Goal: Task Accomplishment & Management: Use online tool/utility

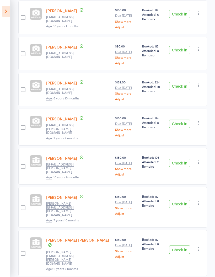
scroll to position [217, 0]
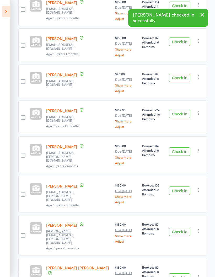
click at [179, 273] on button "Check in" at bounding box center [179, 277] width 21 height 8
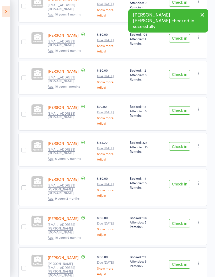
click at [184, 219] on button "Check in" at bounding box center [179, 223] width 21 height 8
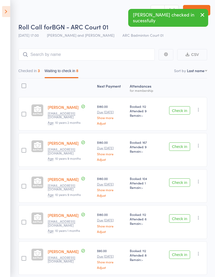
scroll to position [0, 0]
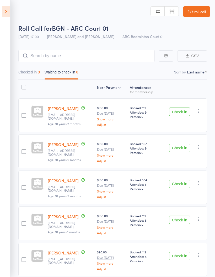
click at [184, 109] on button "Check in" at bounding box center [179, 112] width 21 height 8
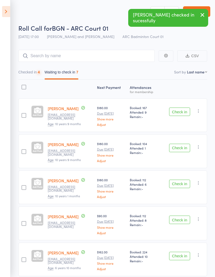
click at [182, 113] on button "Check in" at bounding box center [179, 112] width 21 height 8
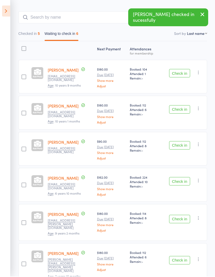
scroll to position [38, 0]
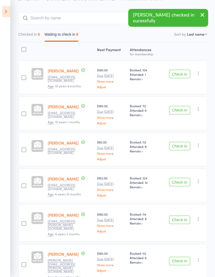
click at [185, 221] on button "Check in" at bounding box center [179, 220] width 21 height 8
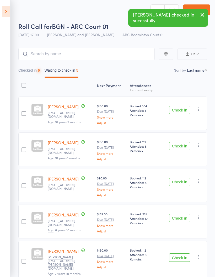
scroll to position [0, 0]
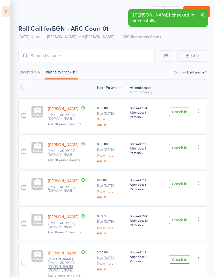
click at [26, 74] on button "Checked in 6" at bounding box center [29, 73] width 22 height 12
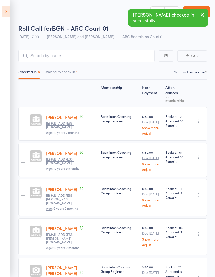
click at [55, 78] on button "Waiting to check in 5" at bounding box center [62, 73] width 34 height 12
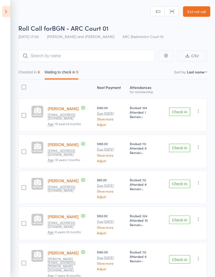
click at [182, 146] on button "Check in" at bounding box center [179, 148] width 21 height 8
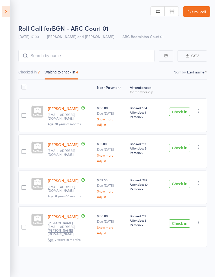
click at [177, 149] on button "Check in" at bounding box center [179, 148] width 21 height 8
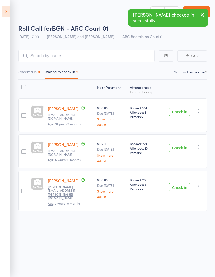
click at [31, 77] on button "Checked in 8" at bounding box center [29, 73] width 22 height 12
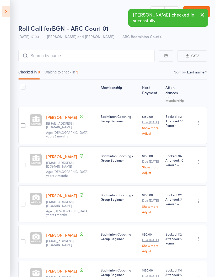
click at [62, 72] on button "Waiting to check in 3" at bounding box center [62, 73] width 34 height 12
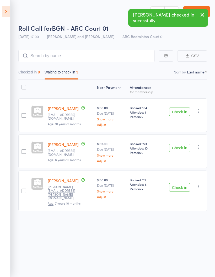
click at [201, 110] on icon "button" at bounding box center [198, 110] width 5 height 5
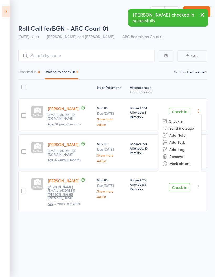
click at [193, 163] on li "Mark absent" at bounding box center [179, 163] width 43 height 7
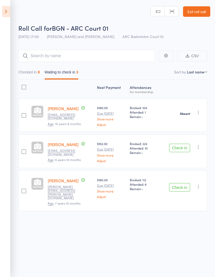
click at [200, 147] on icon "button" at bounding box center [198, 146] width 5 height 5
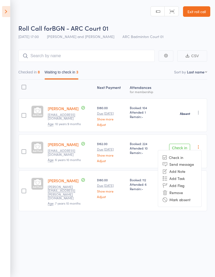
click at [197, 203] on li "Mark absent" at bounding box center [179, 199] width 43 height 7
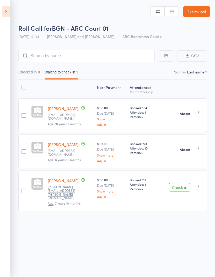
click at [202, 185] on button "button" at bounding box center [198, 186] width 6 height 6
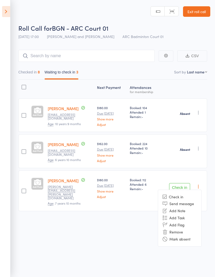
click at [198, 236] on li "Mark absent" at bounding box center [179, 239] width 43 height 7
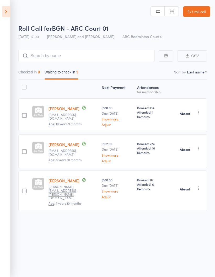
click at [28, 73] on button "Checked in 8" at bounding box center [29, 73] width 22 height 12
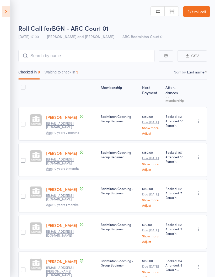
click at [6, 7] on icon at bounding box center [6, 11] width 8 height 11
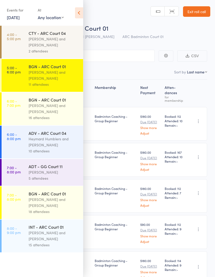
click at [25, 113] on link "6:00 - 7:00 pm BGN - ARC Court 01 [PERSON_NAME] and [PERSON_NAME] 16 attendees" at bounding box center [43, 108] width 82 height 33
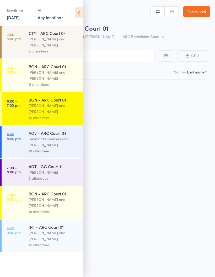
click at [20, 109] on link "6:00 - 7:00 pm BGN - ARC Court 01 [PERSON_NAME] and [PERSON_NAME] 16 attendees" at bounding box center [43, 108] width 82 height 33
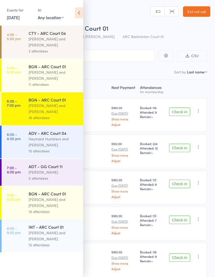
click at [35, 142] on div "Heymard Humblers and [PERSON_NAME]" at bounding box center [54, 142] width 50 height 12
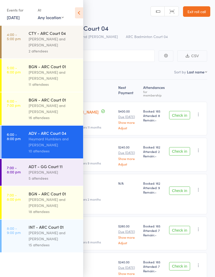
click at [77, 10] on icon at bounding box center [79, 12] width 8 height 11
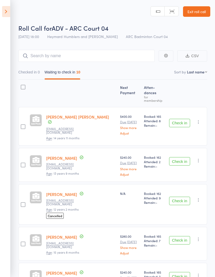
click at [6, 10] on icon at bounding box center [6, 11] width 8 height 11
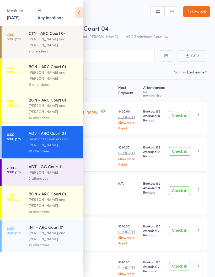
click at [43, 172] on div "[PERSON_NAME]" at bounding box center [54, 172] width 50 height 6
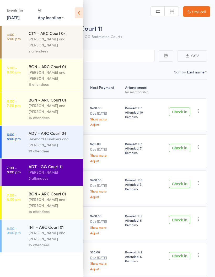
click at [76, 13] on icon at bounding box center [79, 12] width 8 height 11
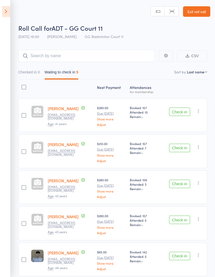
click at [1, 10] on aside "Events for [DATE] [DATE] [DATE] Sun Mon Tue Wed Thu Fri Sat 36 31 01 02 03 04 0…" at bounding box center [5, 138] width 10 height 277
click at [7, 11] on icon at bounding box center [6, 11] width 8 height 11
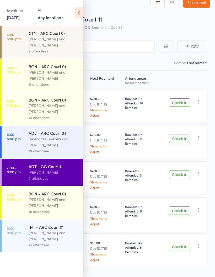
scroll to position [23, 0]
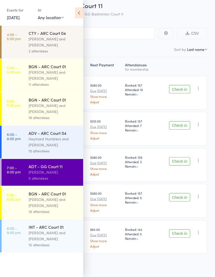
click at [42, 202] on div "[PERSON_NAME] and [PERSON_NAME]" at bounding box center [54, 202] width 50 height 12
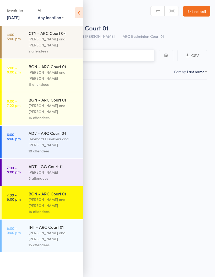
scroll to position [4, 0]
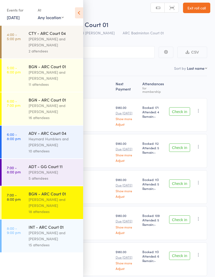
click at [42, 236] on div "[PERSON_NAME] and [PERSON_NAME]" at bounding box center [54, 236] width 50 height 12
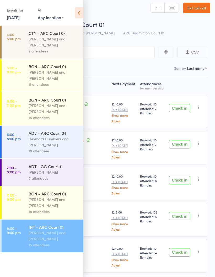
click at [75, 15] on icon at bounding box center [79, 12] width 8 height 11
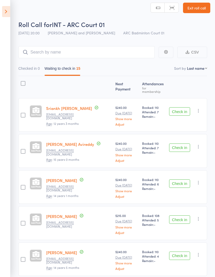
click at [1, 12] on aside "Events for [DATE] [DATE] [DATE] Sun Mon Tue Wed Thu Fri Sat 36 31 01 02 03 04 0…" at bounding box center [5, 138] width 10 height 277
click at [6, 13] on icon at bounding box center [6, 11] width 8 height 11
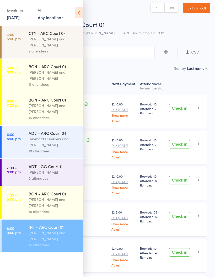
click at [34, 72] on div "[PERSON_NAME] and [PERSON_NAME]" at bounding box center [54, 75] width 50 height 12
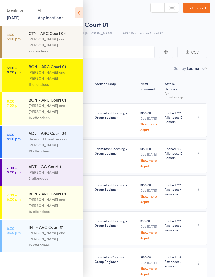
click at [77, 12] on icon at bounding box center [79, 12] width 8 height 11
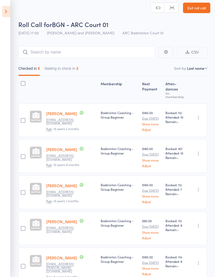
click at [3, 12] on icon at bounding box center [6, 11] width 8 height 11
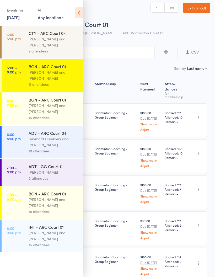
click at [35, 112] on div "[PERSON_NAME] and [PERSON_NAME]" at bounding box center [54, 109] width 50 height 12
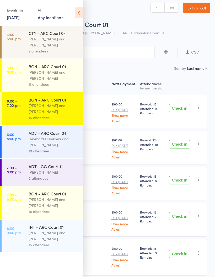
click at [77, 12] on icon at bounding box center [79, 12] width 8 height 11
